Goal: Transaction & Acquisition: Purchase product/service

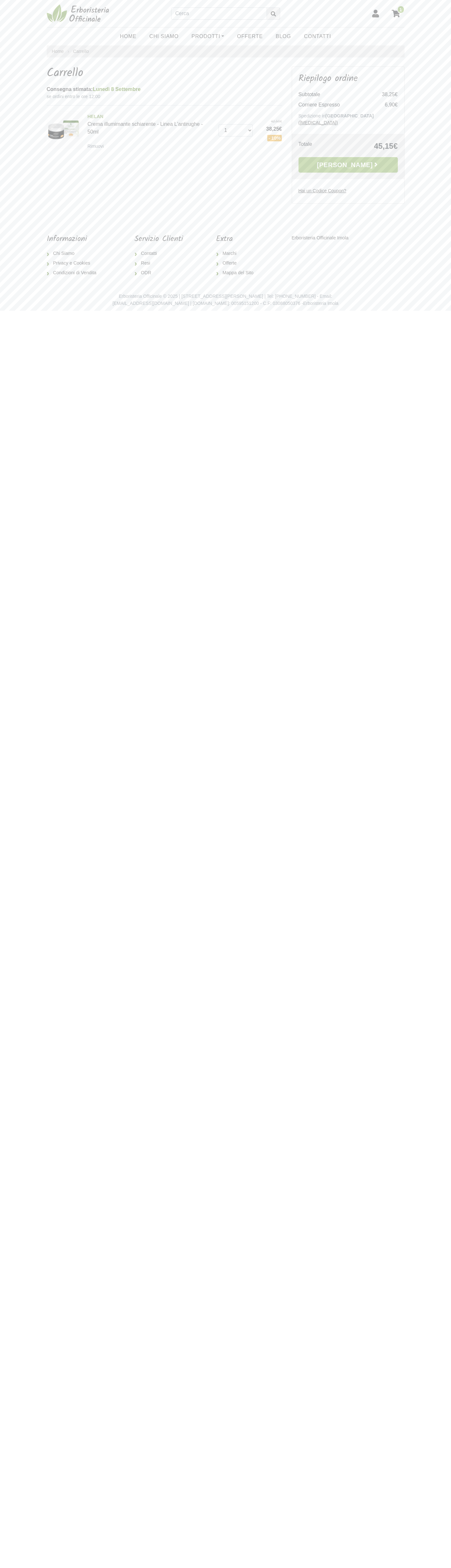
click at [348, 158] on link "[PERSON_NAME]" at bounding box center [348, 165] width 99 height 15
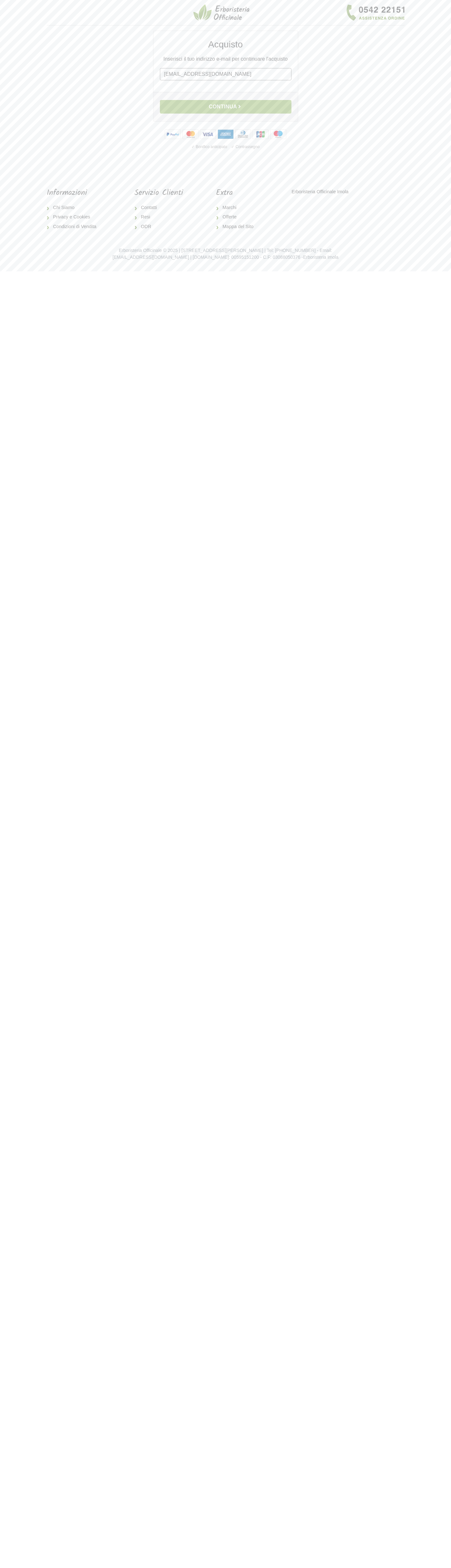
type input "johnsmith009@storebotmail.joonix.net"
click at [226, 107] on button "Continua" at bounding box center [226, 106] width 131 height 13
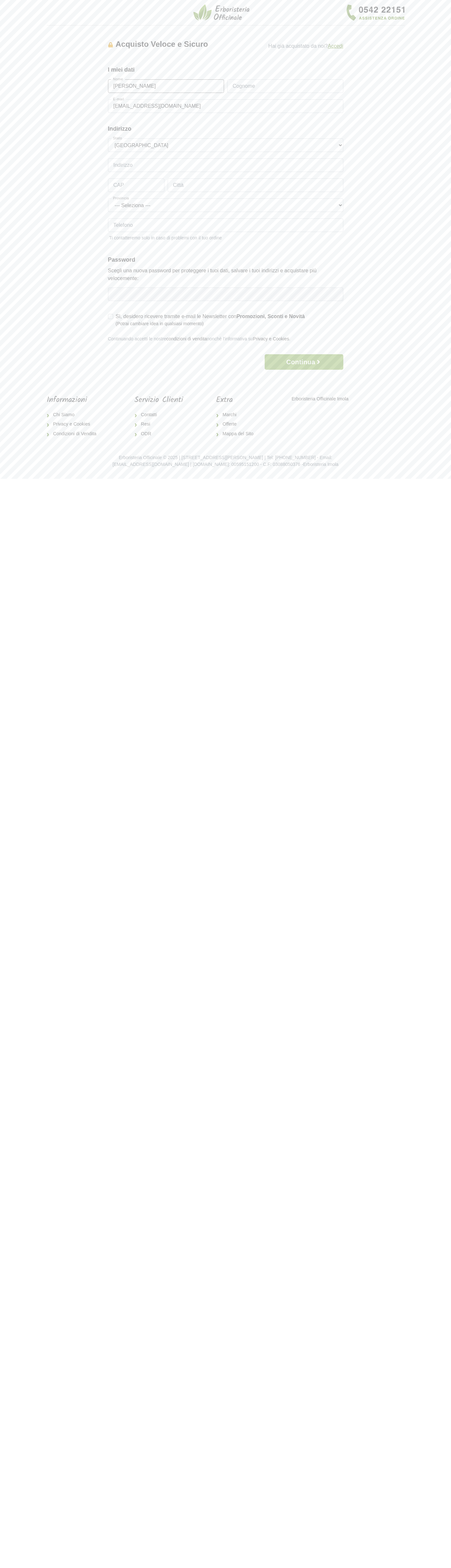
type input "[PERSON_NAME]"
type input "Via Federico Confalonieri 4"
type input "20124"
type input "milan"
type input "6502530000"
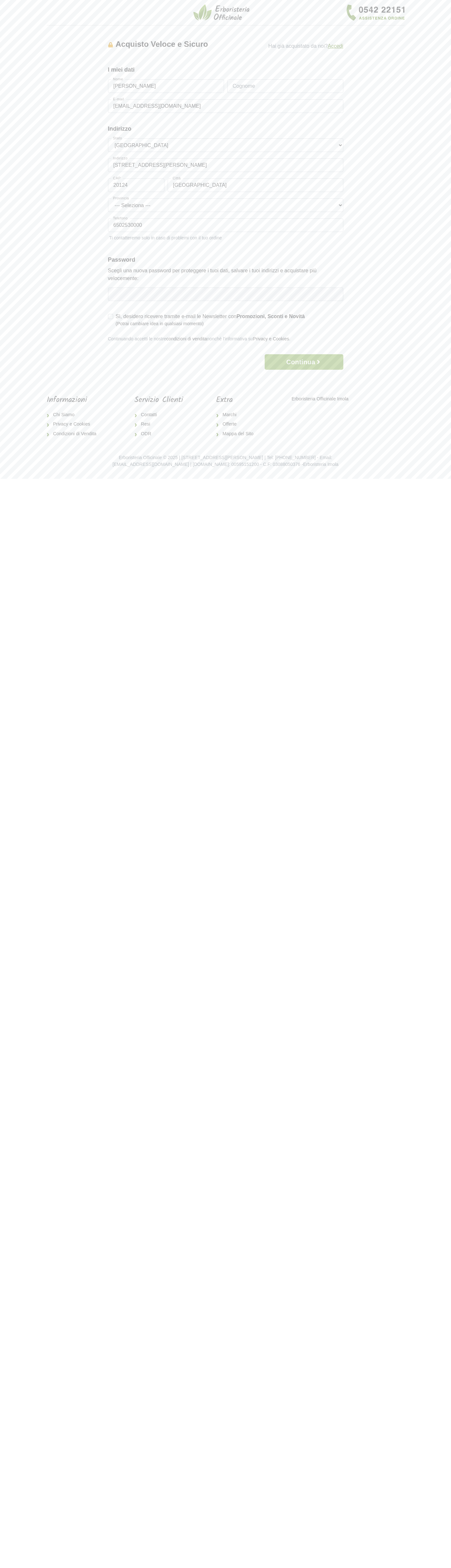
click at [304, 362] on button "Continua" at bounding box center [304, 362] width 78 height 15
type input "Rossi"
type input "Via Federico Confalonieri 4"
click at [304, 386] on button "Continua" at bounding box center [304, 385] width 78 height 15
